Goal: Task Accomplishment & Management: Manage account settings

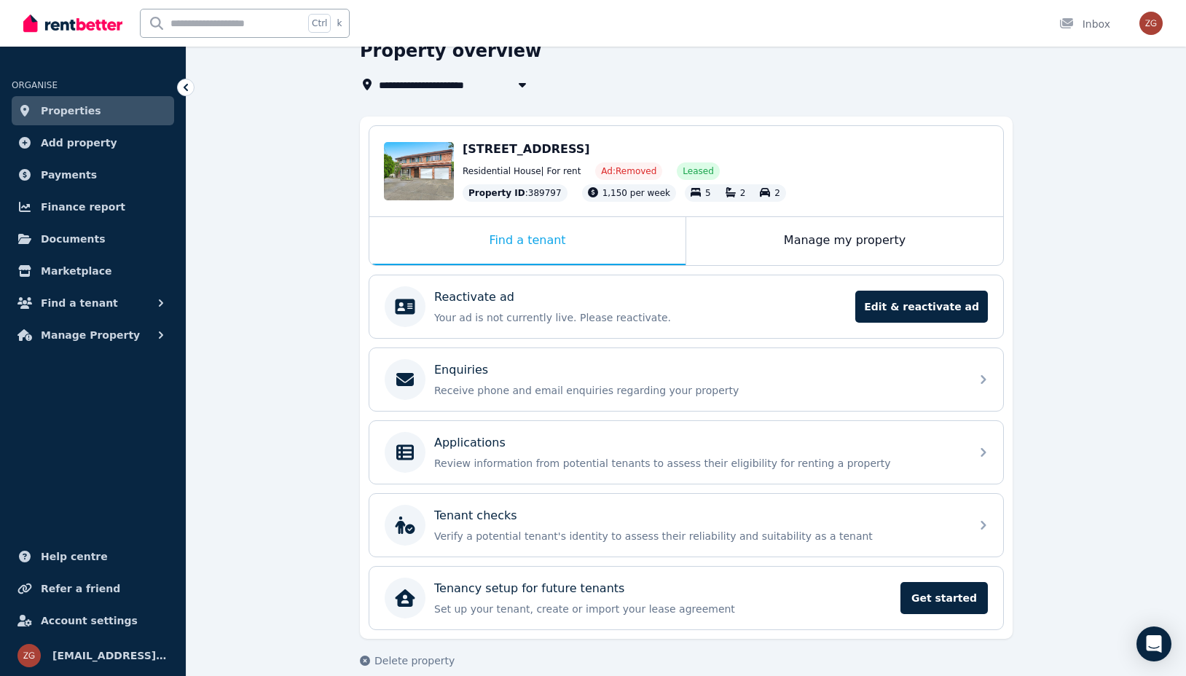
scroll to position [90, 0]
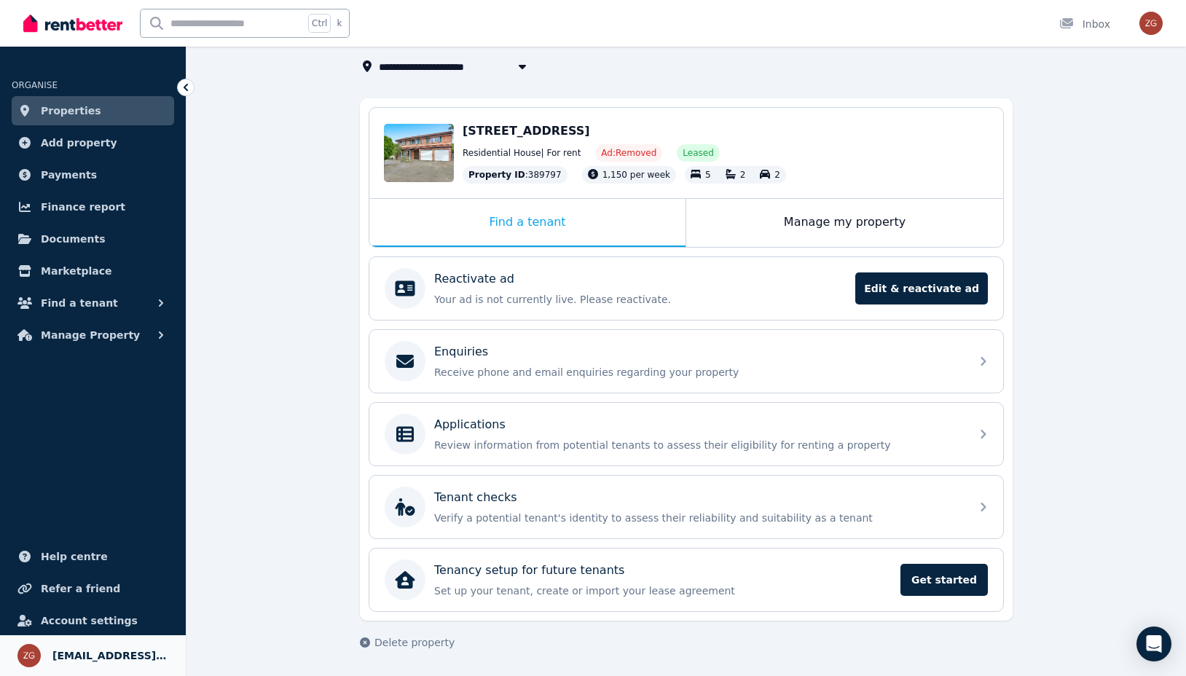
click at [114, 656] on span "[EMAIL_ADDRESS][DOMAIN_NAME]" at bounding box center [110, 655] width 116 height 17
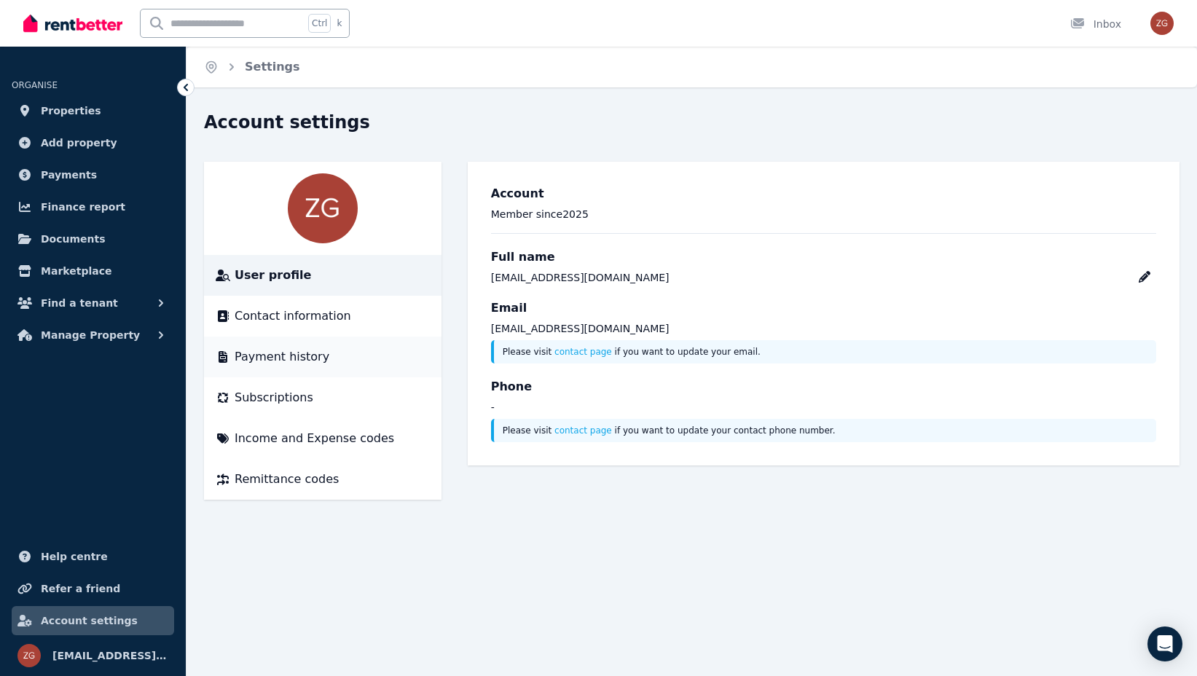
click at [310, 358] on span "Payment history" at bounding box center [282, 356] width 95 height 17
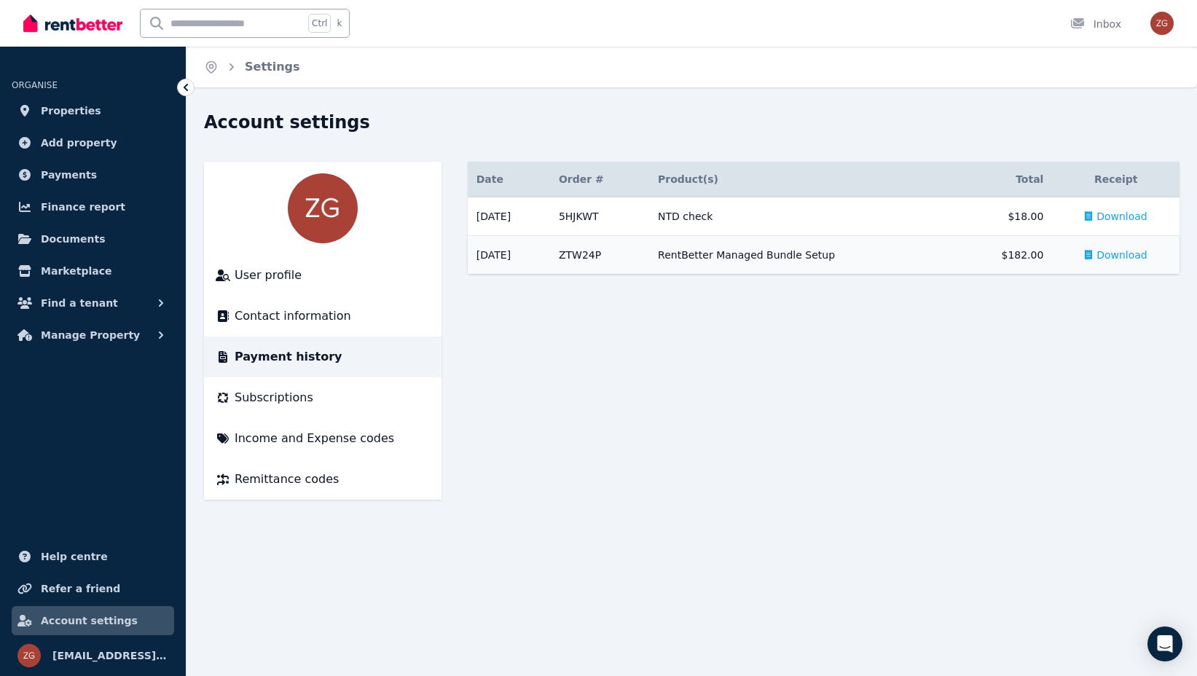
click at [1104, 259] on span "Download" at bounding box center [1121, 255] width 51 height 15
click at [361, 398] on div "Subscriptions" at bounding box center [323, 397] width 214 height 17
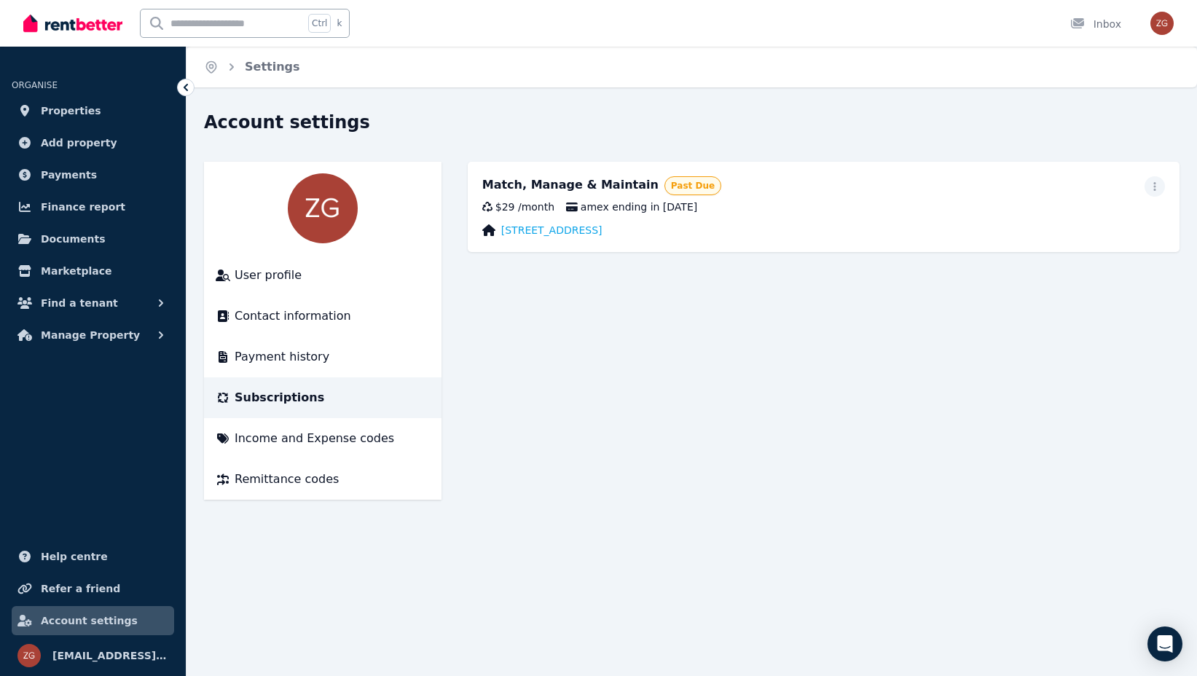
click at [537, 206] on div "$29 / month" at bounding box center [518, 207] width 72 height 15
copy div "month"
click at [537, 206] on div "$29 / month" at bounding box center [518, 207] width 72 height 15
copy div "$29 / month"
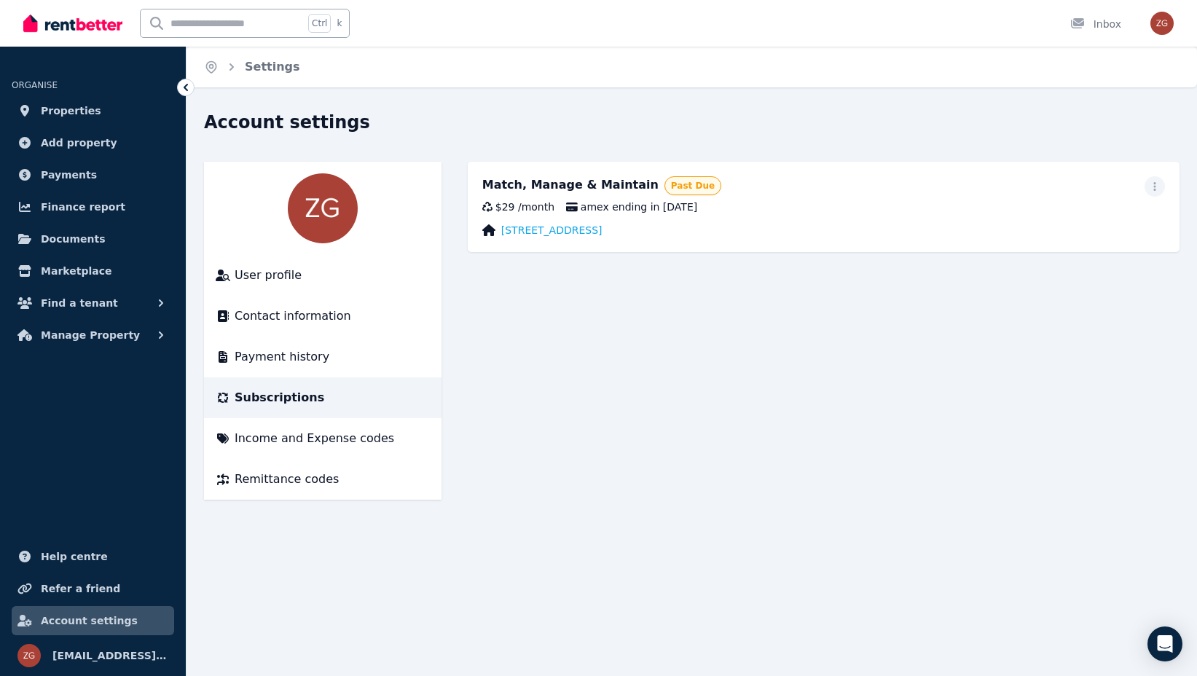
click at [676, 189] on span "Past Due" at bounding box center [693, 186] width 44 height 12
click at [1152, 188] on icon "button" at bounding box center [1155, 186] width 12 height 10
click at [1125, 225] on span "Update payment method" at bounding box center [1089, 234] width 128 height 35
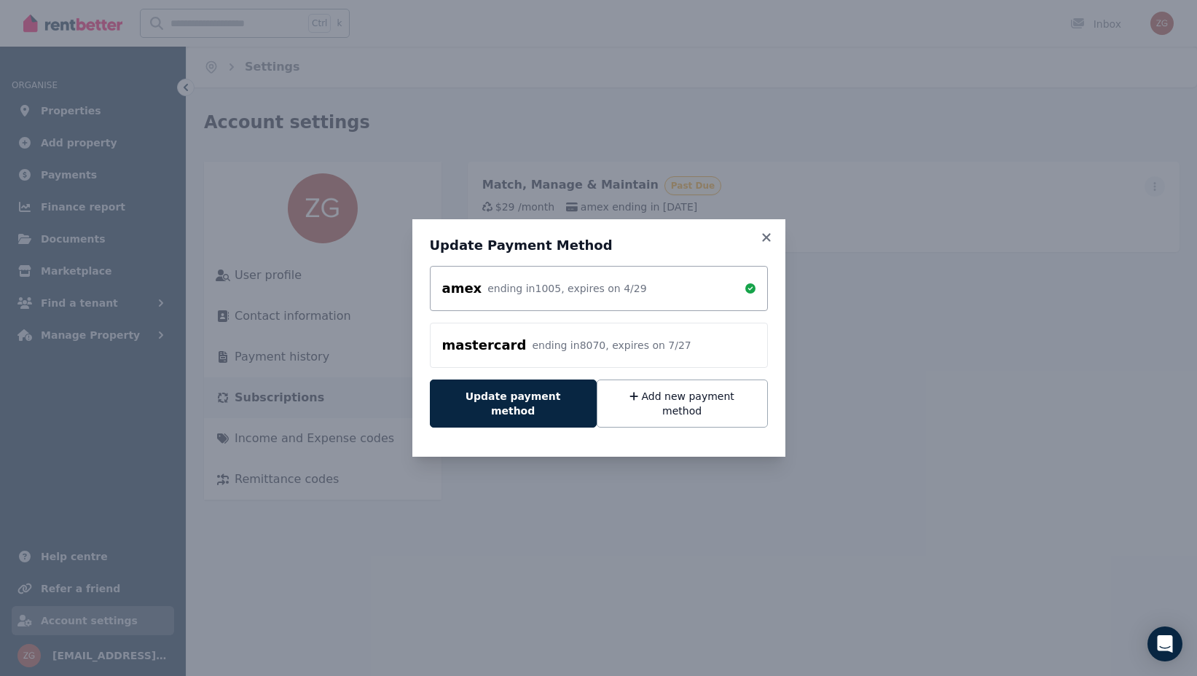
click at [659, 299] on div "amex ending in [DATE] , expires on 4 / 29" at bounding box center [598, 288] width 313 height 20
click at [699, 410] on button "Add new payment method" at bounding box center [682, 403] width 171 height 48
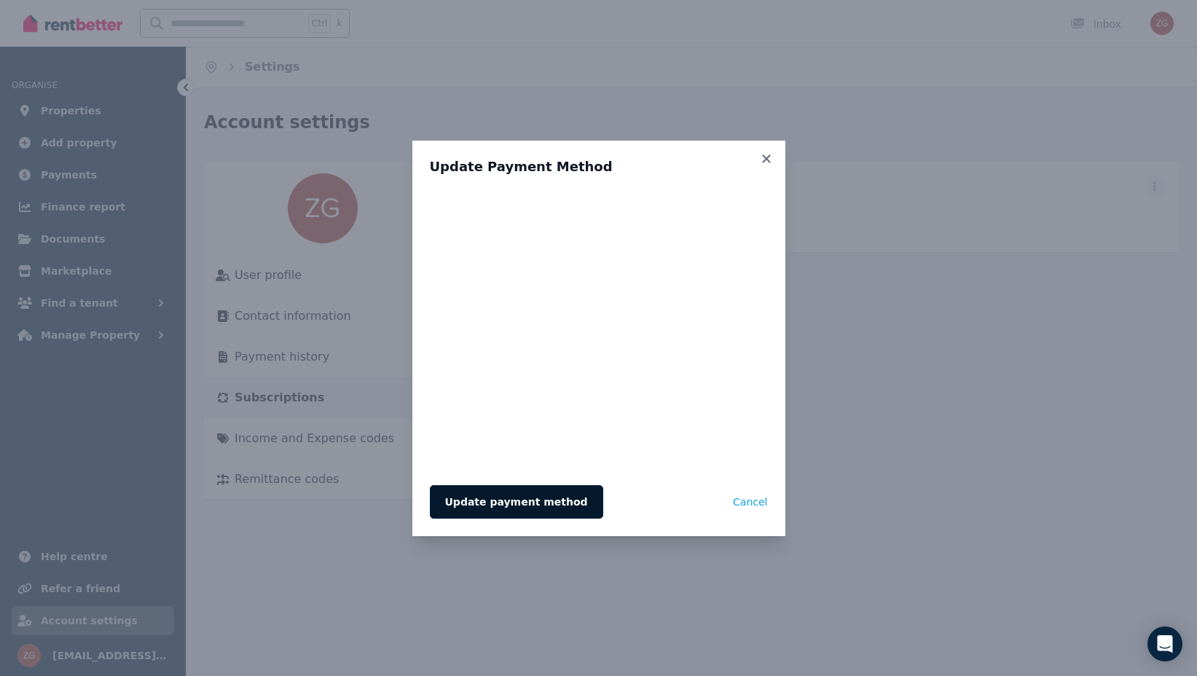
click at [547, 502] on button "Update payment method" at bounding box center [516, 502] width 173 height 34
